Goal: Check status: Check status

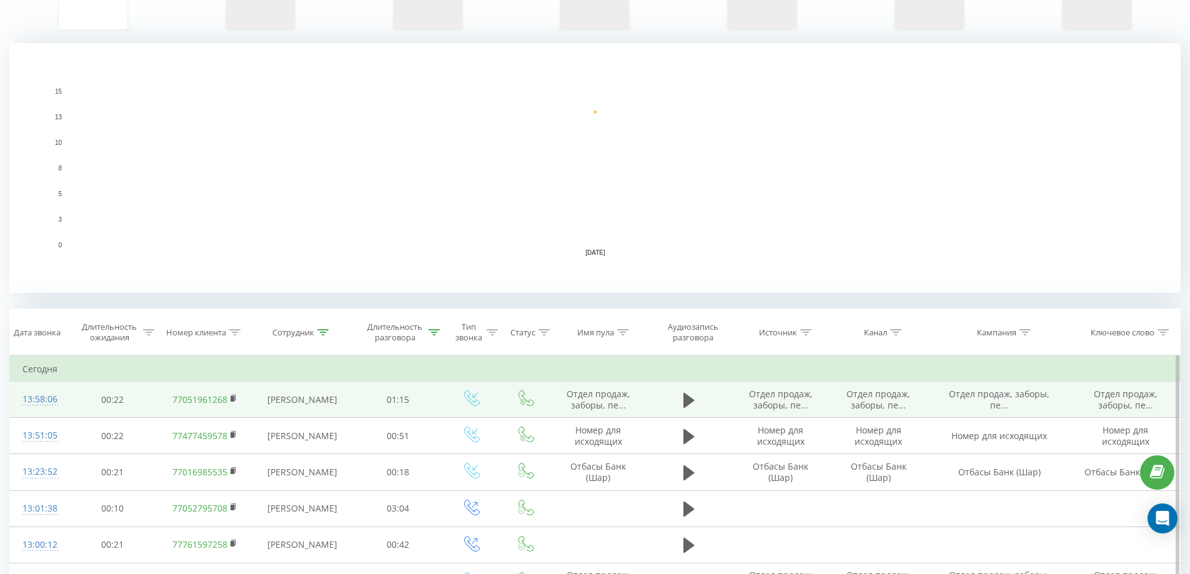
scroll to position [250, 0]
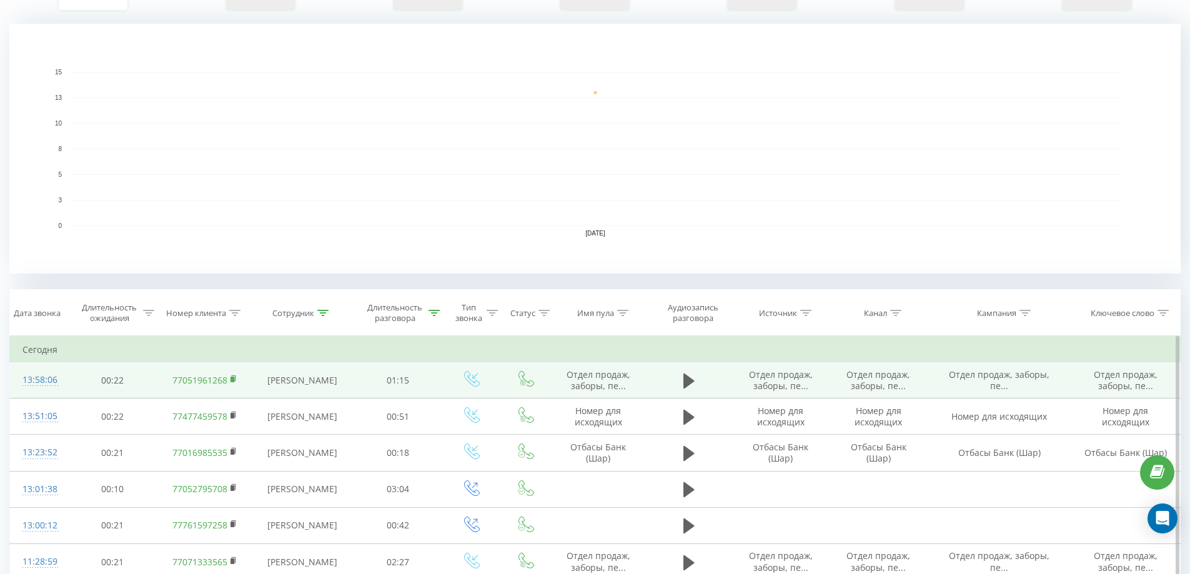
click at [232, 378] on rect at bounding box center [232, 380] width 4 height 6
click at [684, 377] on icon at bounding box center [688, 380] width 11 height 15
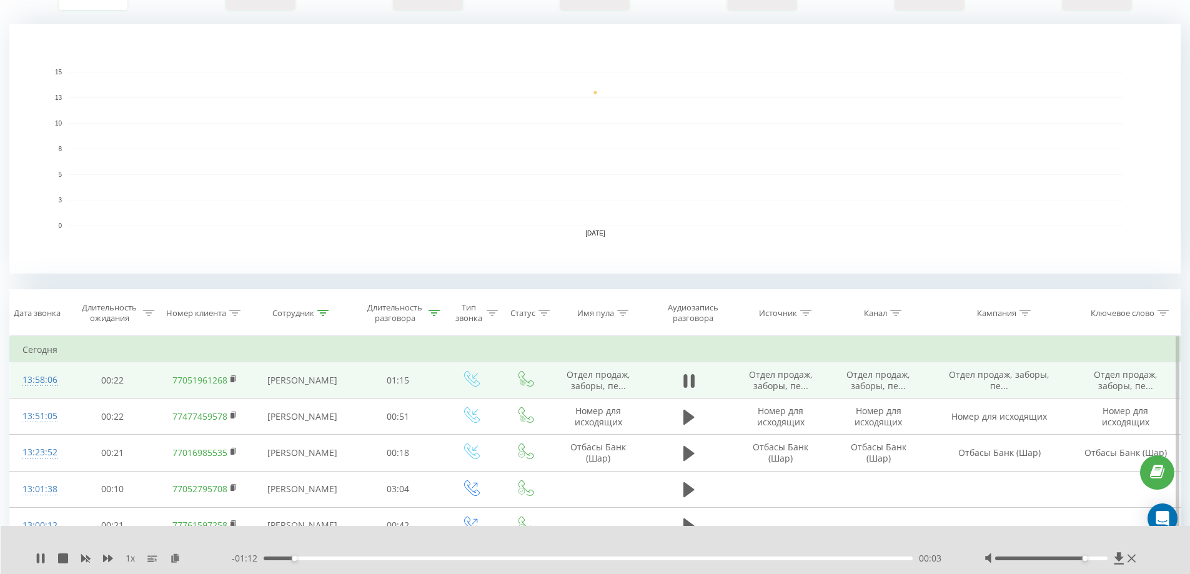
drag, startPoint x: 1053, startPoint y: 557, endPoint x: 1118, endPoint y: 552, distance: 65.8
click at [1118, 552] on div "1 x - 01:12 00:03 00:03" at bounding box center [596, 550] width 1190 height 48
click at [379, 558] on div "00:23" at bounding box center [589, 559] width 650 height 4
click at [361, 560] on div "00:11" at bounding box center [589, 559] width 650 height 4
click at [341, 558] on div "00:12" at bounding box center [589, 559] width 650 height 4
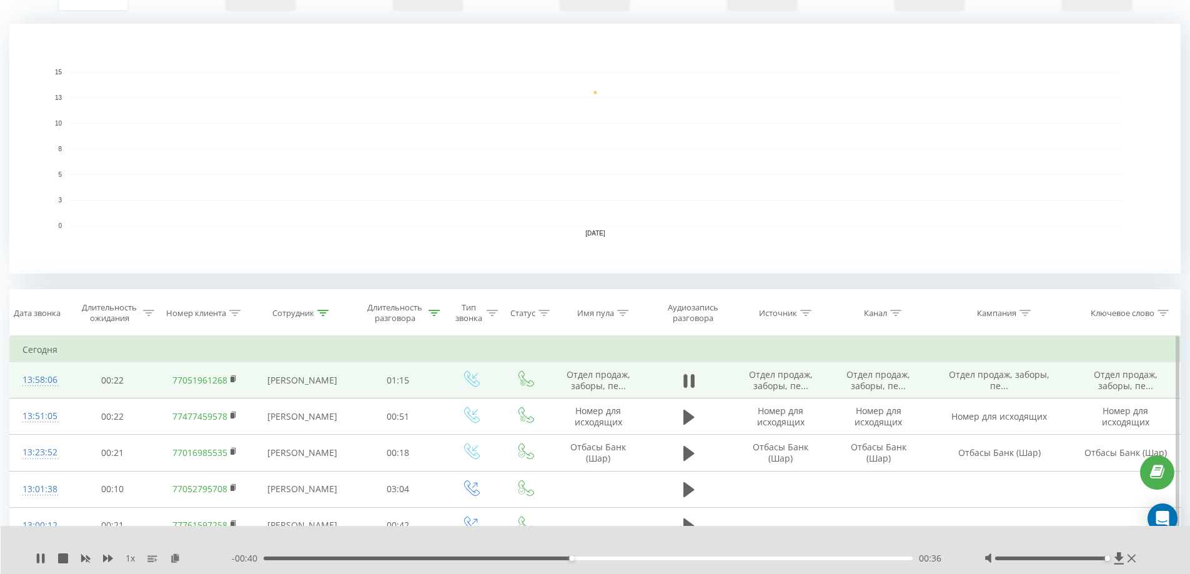
drag, startPoint x: 327, startPoint y: 558, endPoint x: 353, endPoint y: 558, distance: 25.6
click at [331, 558] on div "00:36" at bounding box center [589, 559] width 650 height 4
click at [32, 561] on div "1 x - 00:07 01:08 01:08" at bounding box center [596, 550] width 1190 height 48
click at [33, 560] on div "1 x - 00:07 01:09 01:09" at bounding box center [596, 550] width 1190 height 48
click at [39, 560] on icon at bounding box center [38, 558] width 2 height 10
